Goal: Information Seeking & Learning: Learn about a topic

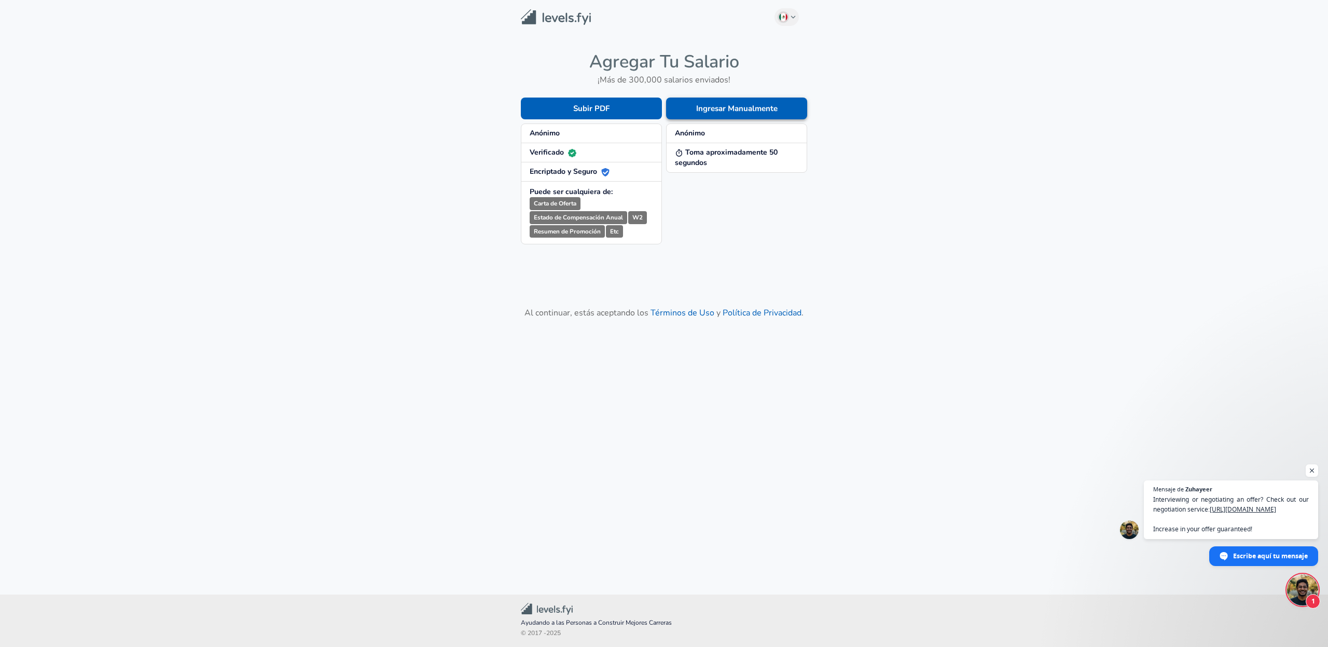
click at [712, 109] on button "Ingresar Manualmente" at bounding box center [736, 108] width 141 height 22
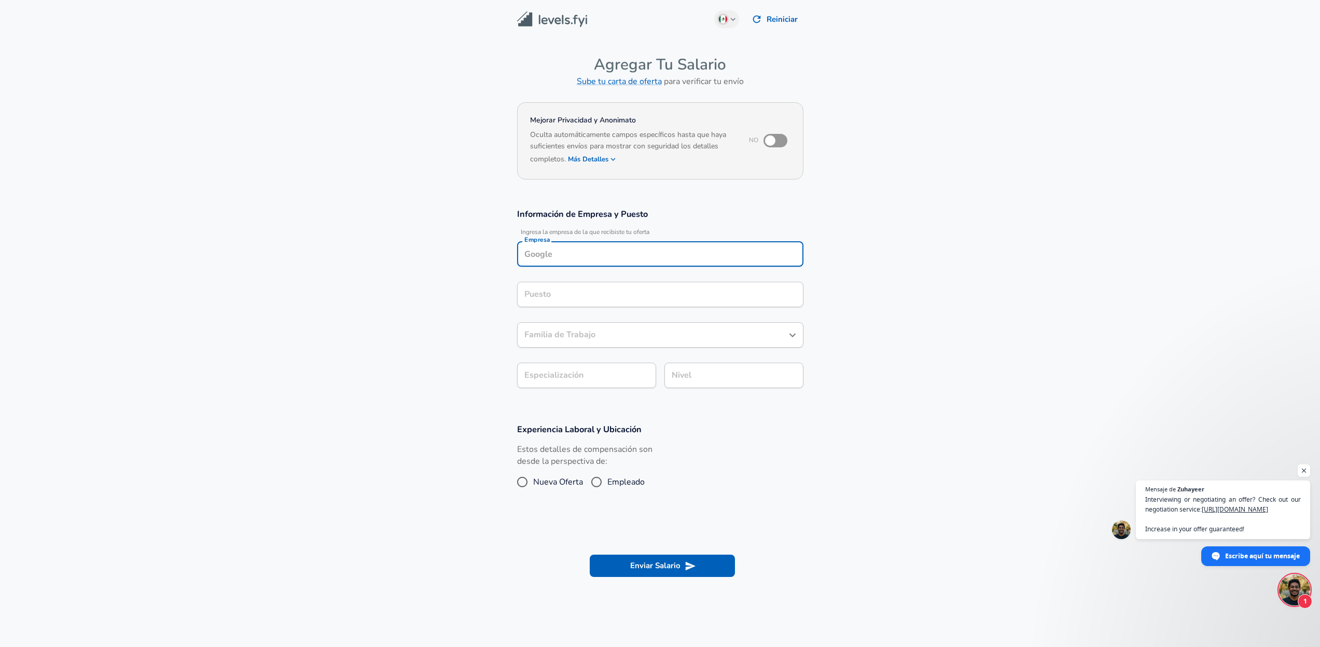
click at [554, 250] on input "Empresa" at bounding box center [660, 254] width 277 height 16
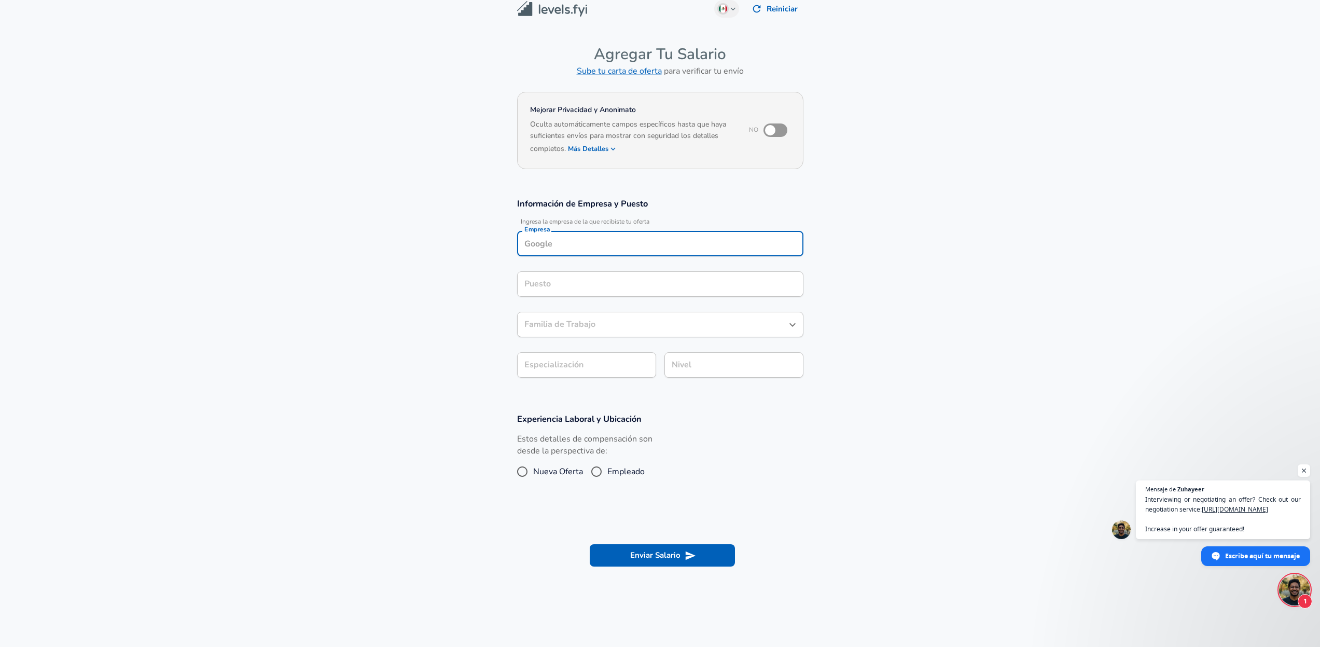
click at [554, 281] on div "Puesto" at bounding box center [660, 283] width 286 height 25
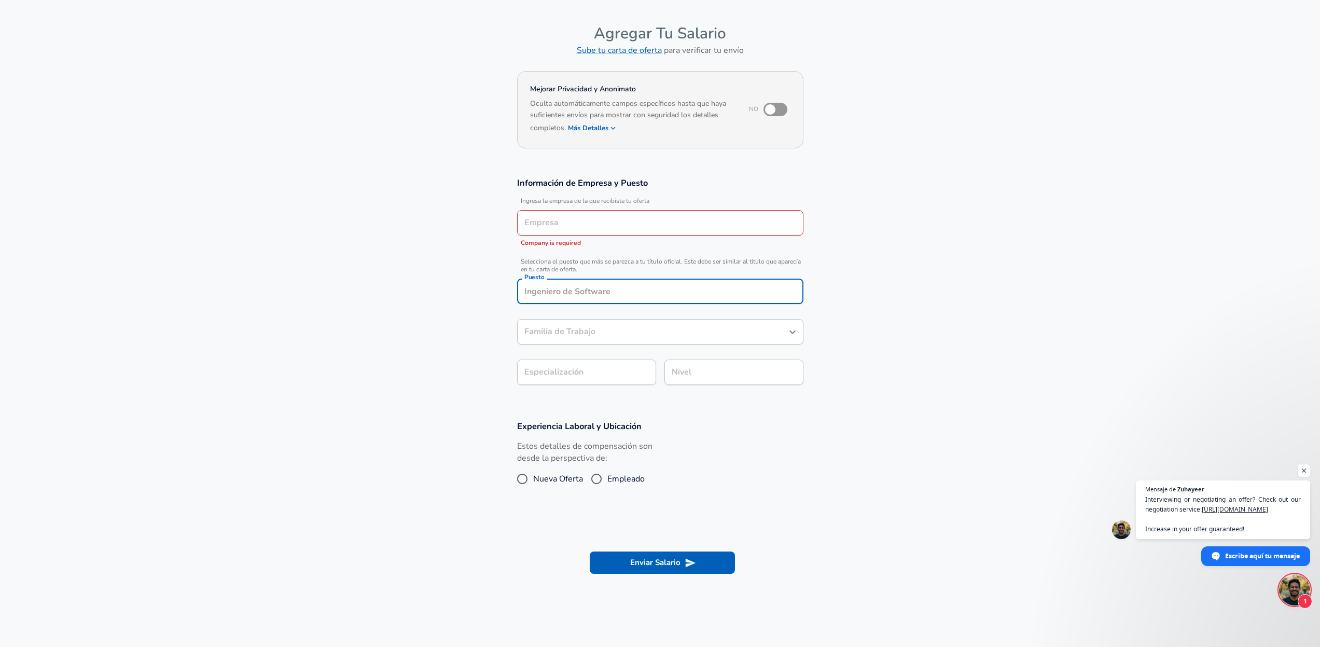
click at [545, 313] on div "Familia de Trabajo Familia de Trabajo" at bounding box center [660, 331] width 286 height 40
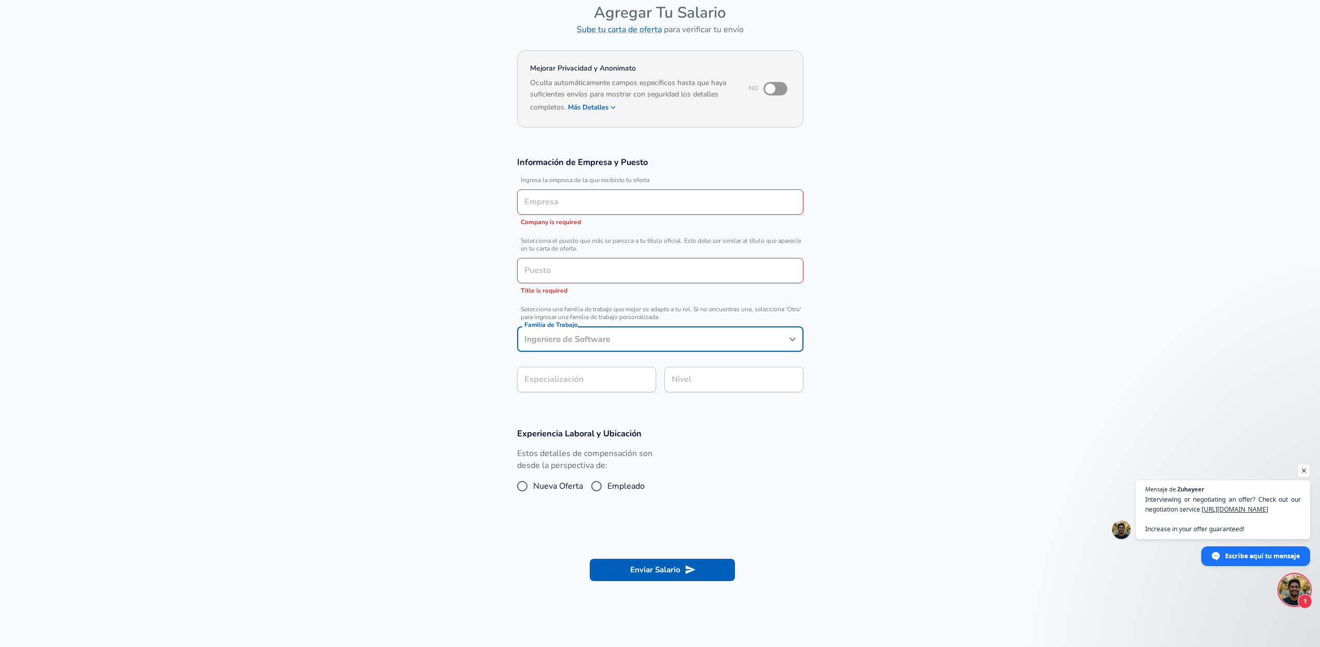
click at [538, 373] on div "Especialización Especialización" at bounding box center [582, 378] width 147 height 40
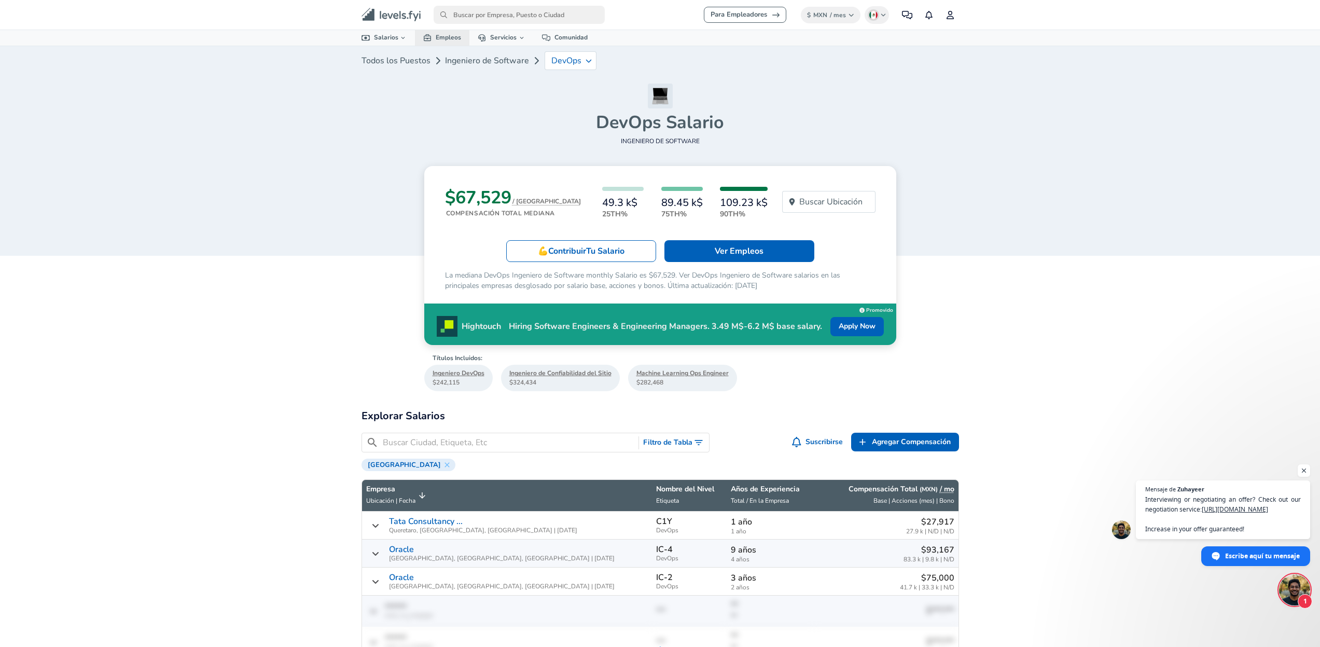
click at [444, 37] on link "Empleos" at bounding box center [442, 37] width 54 height 15
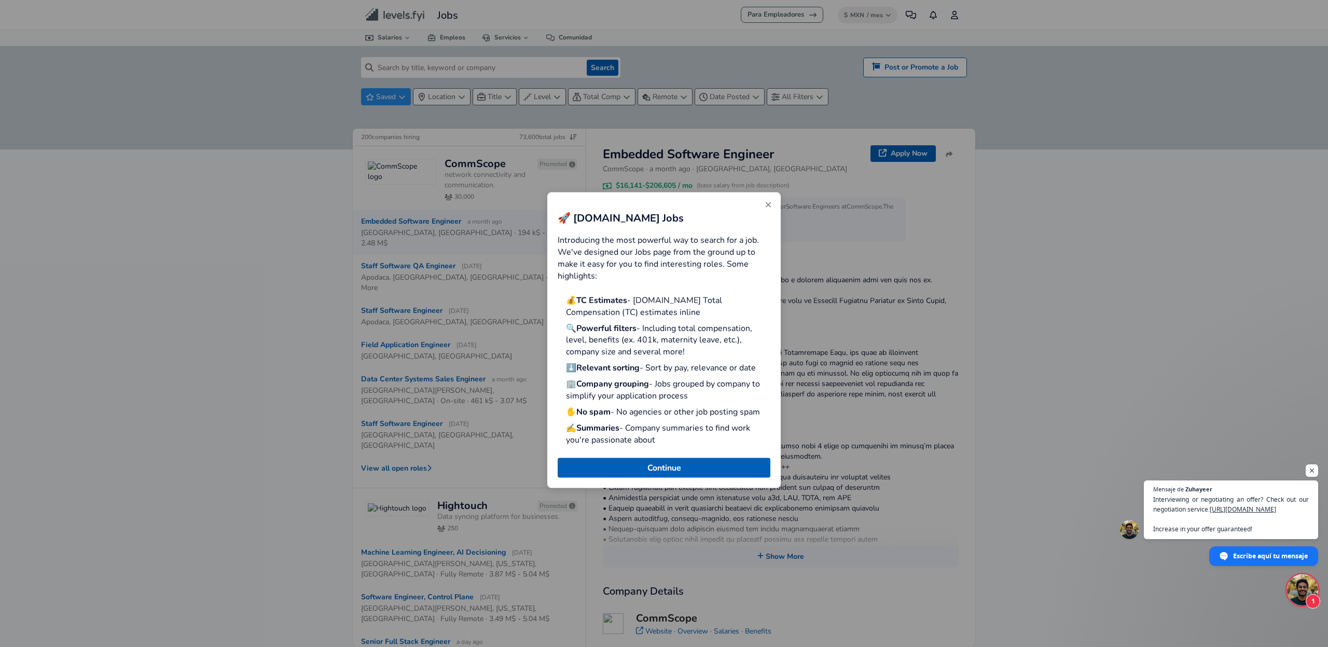
click at [766, 211] on button "Close" at bounding box center [768, 204] width 17 height 17
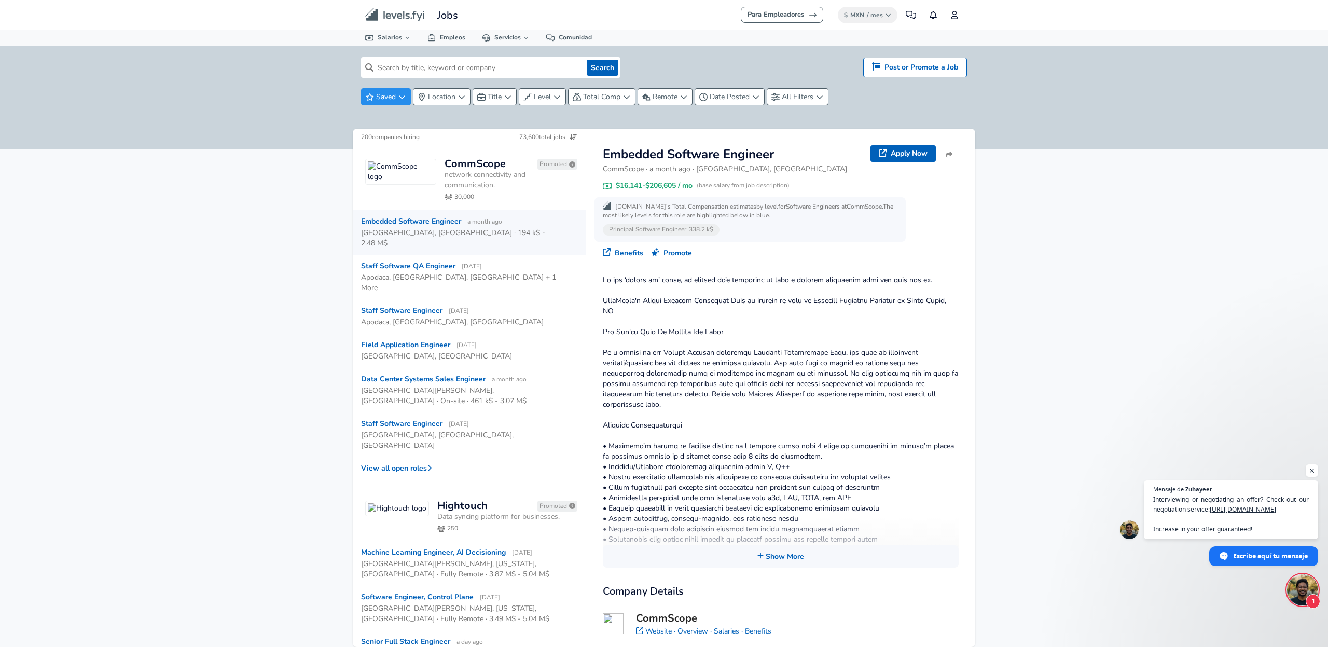
click at [386, 18] on icon "primary" at bounding box center [393, 15] width 21 height 8
